Goal: Information Seeking & Learning: Learn about a topic

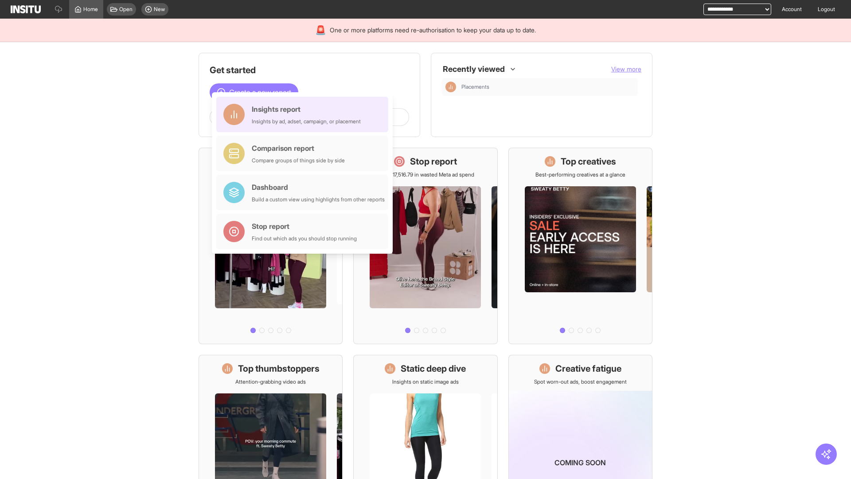
click at [305, 114] on div "Insights report Insights by ad, adset, campaign, or placement" at bounding box center [306, 114] width 109 height 21
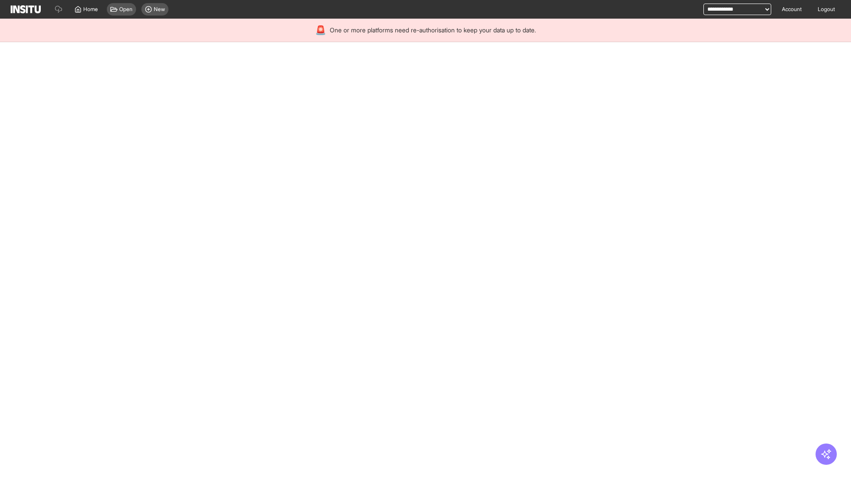
select select "**"
